Goal: Information Seeking & Learning: Learn about a topic

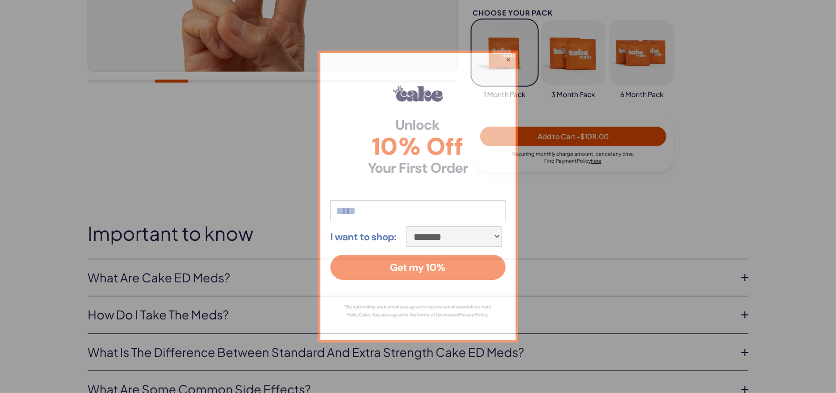
scroll to position [417, 0]
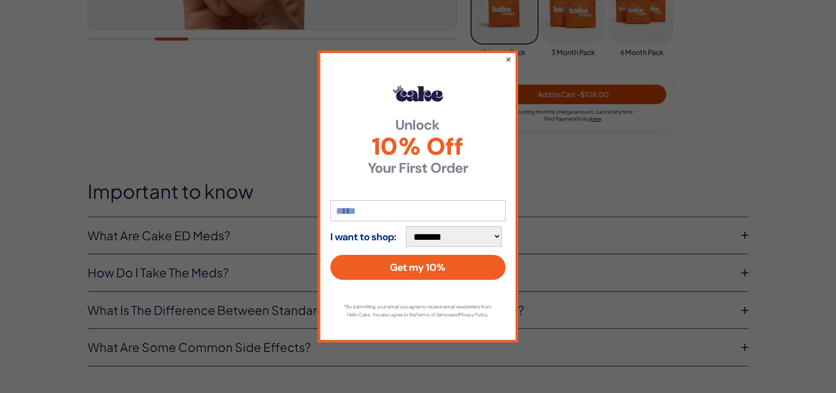
click at [509, 56] on button "×" at bounding box center [508, 59] width 7 height 12
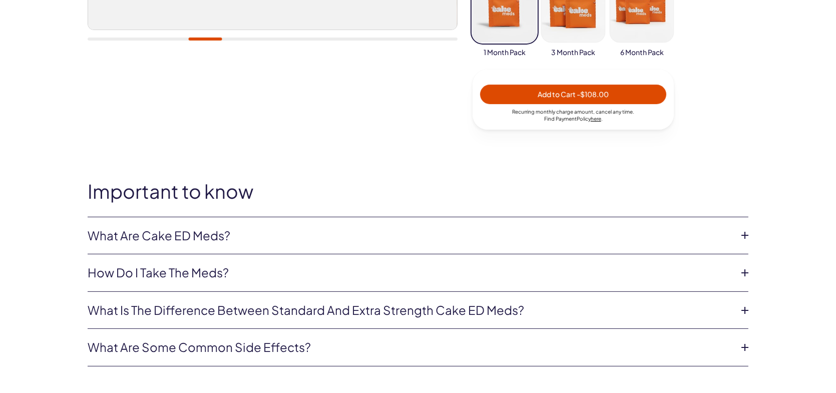
click at [217, 240] on link "What are Cake ED Meds?" at bounding box center [410, 235] width 644 height 17
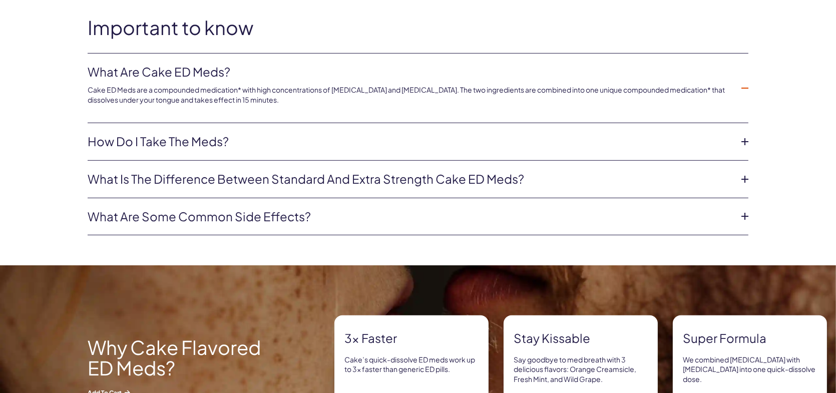
scroll to position [583, 0]
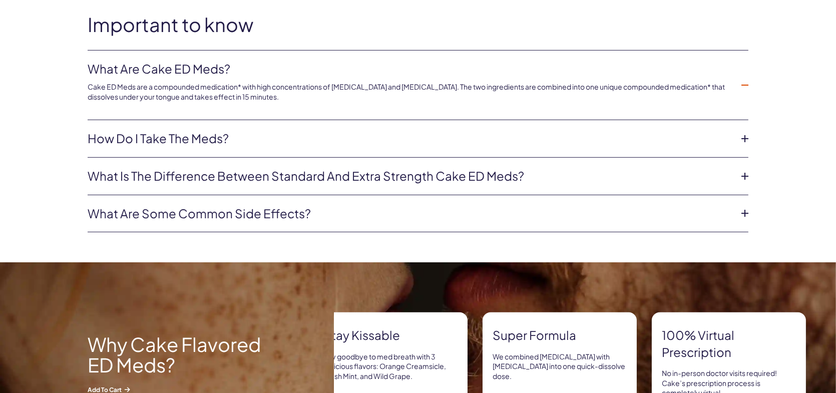
click at [208, 143] on link "How do I take the meds?" at bounding box center [410, 138] width 644 height 17
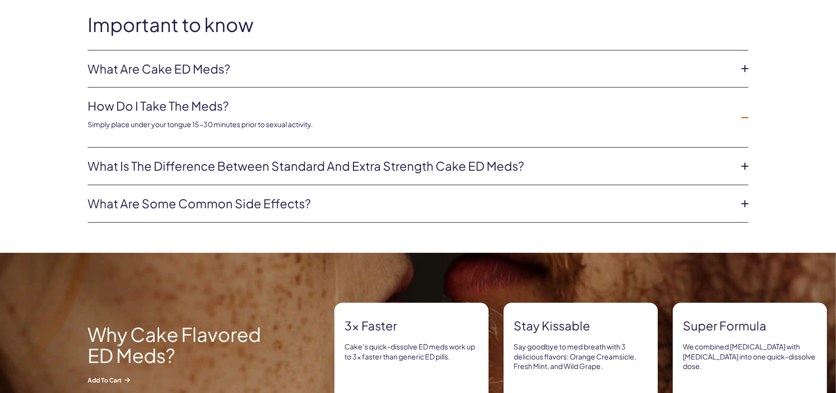
click at [259, 167] on link "What is the difference between Standard and Extra Strength Cake ED meds?" at bounding box center [410, 166] width 644 height 17
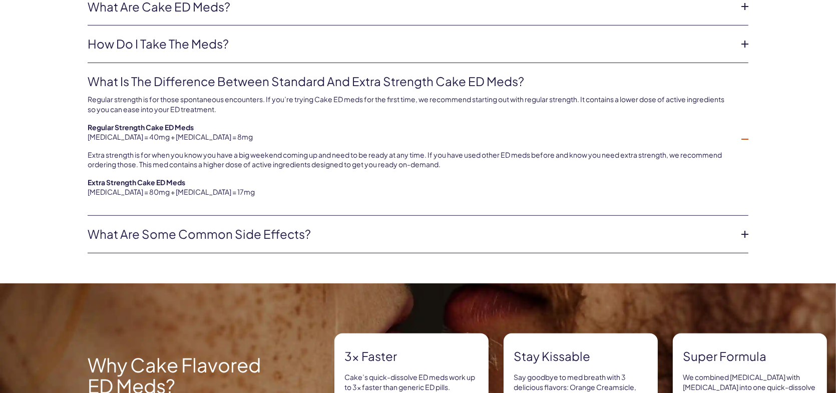
scroll to position [667, 0]
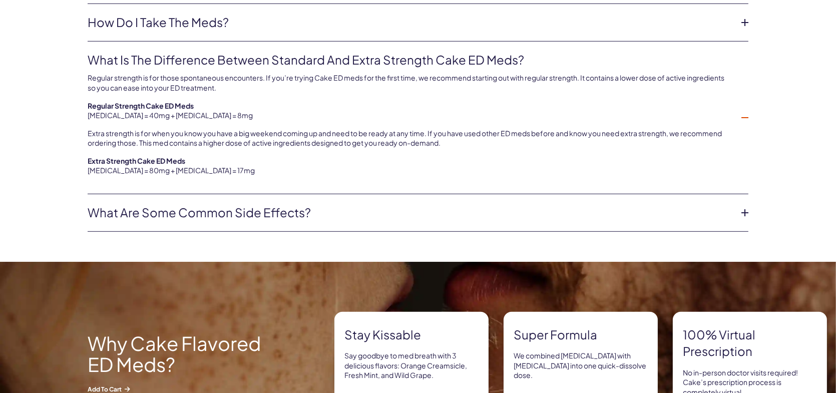
click at [274, 217] on link "What are some common side effects?" at bounding box center [410, 212] width 644 height 17
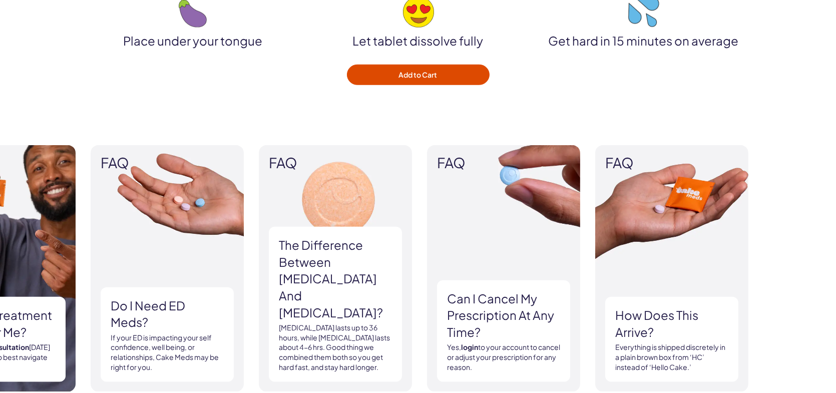
scroll to position [1501, 0]
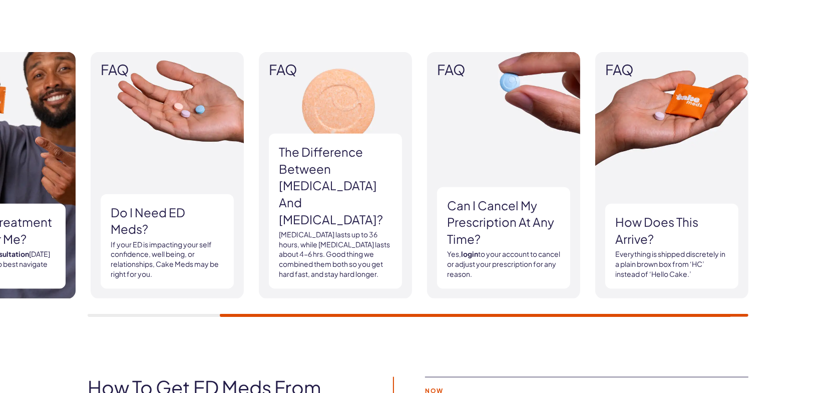
click at [297, 308] on div "FAQ What ED treatment is best for me? Start a virtual consultation today to dis…" at bounding box center [418, 184] width 660 height 265
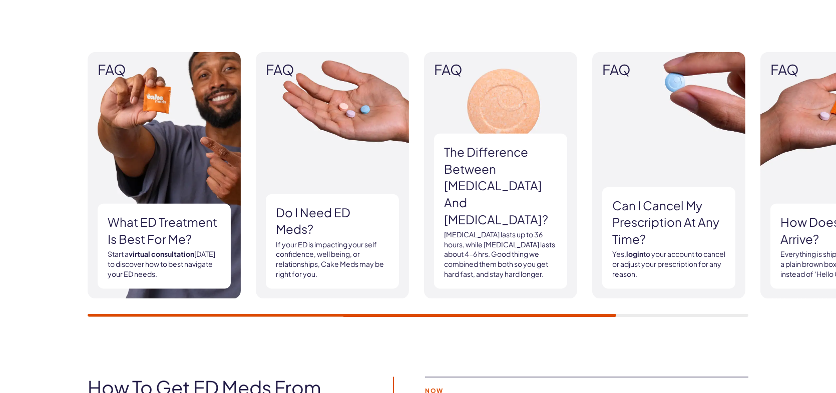
click at [607, 320] on div "FAQ What ED treatment is best for me? Start a virtual consultation today to dis…" at bounding box center [418, 184] width 836 height 325
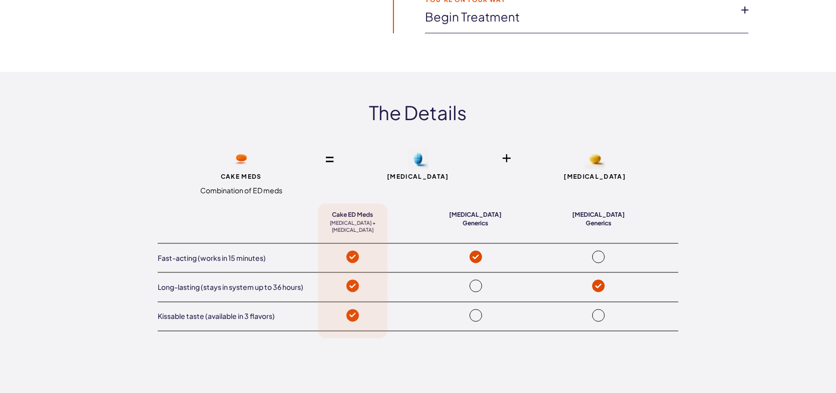
scroll to position [2168, 0]
